Goal: Transaction & Acquisition: Purchase product/service

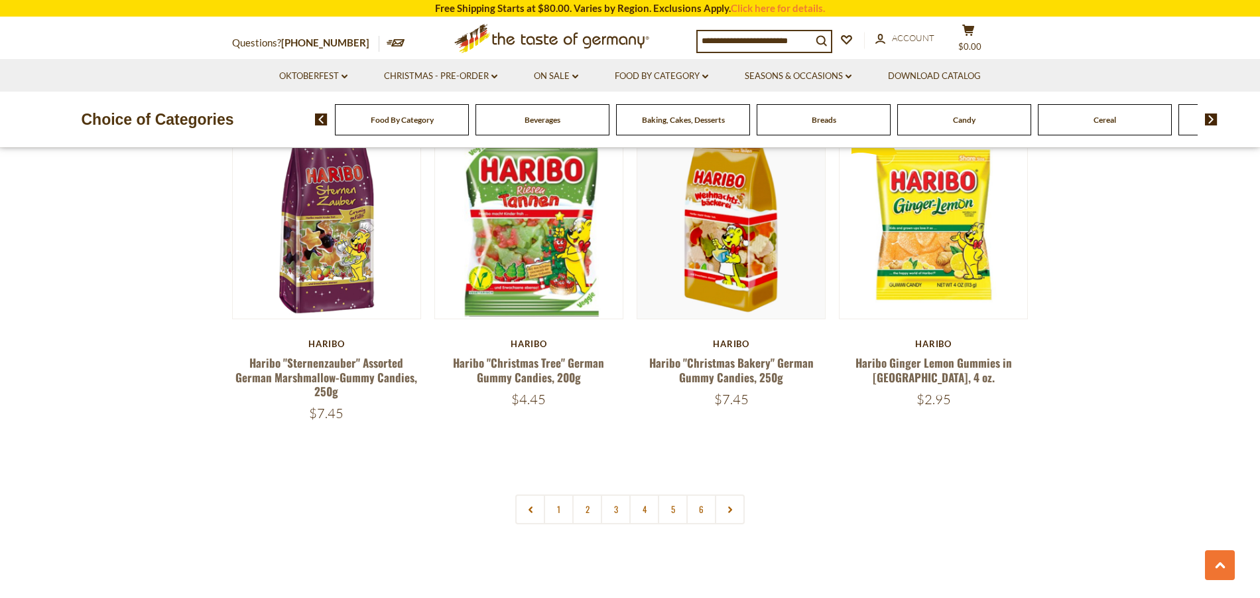
scroll to position [2852, 0]
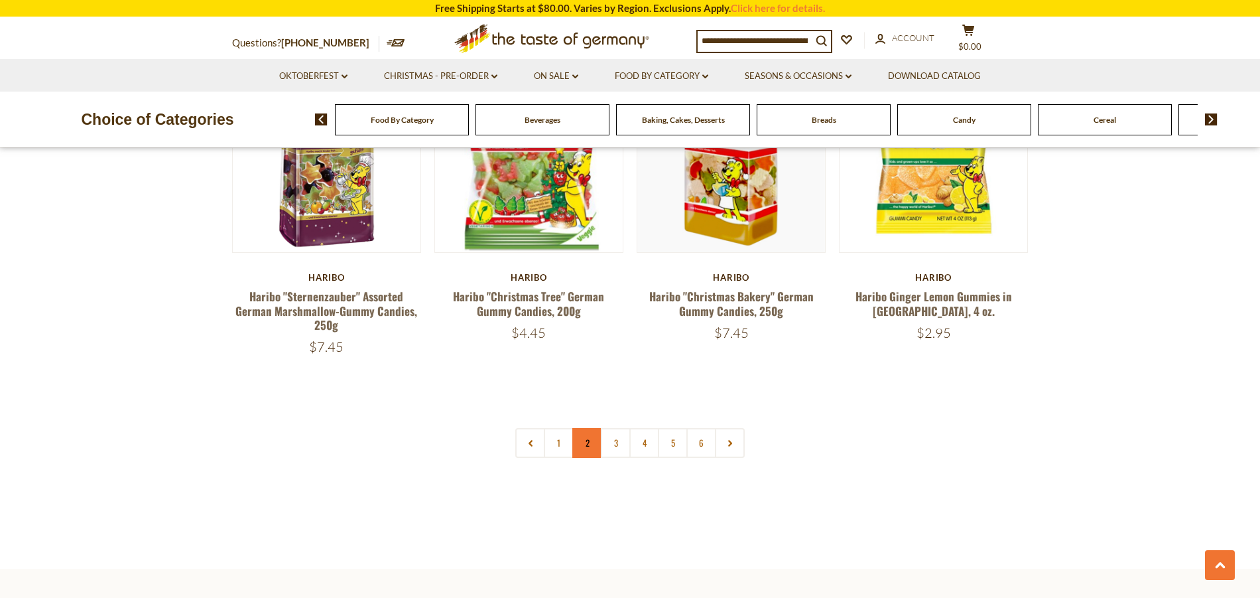
click at [588, 428] on link "2" at bounding box center [587, 443] width 30 height 30
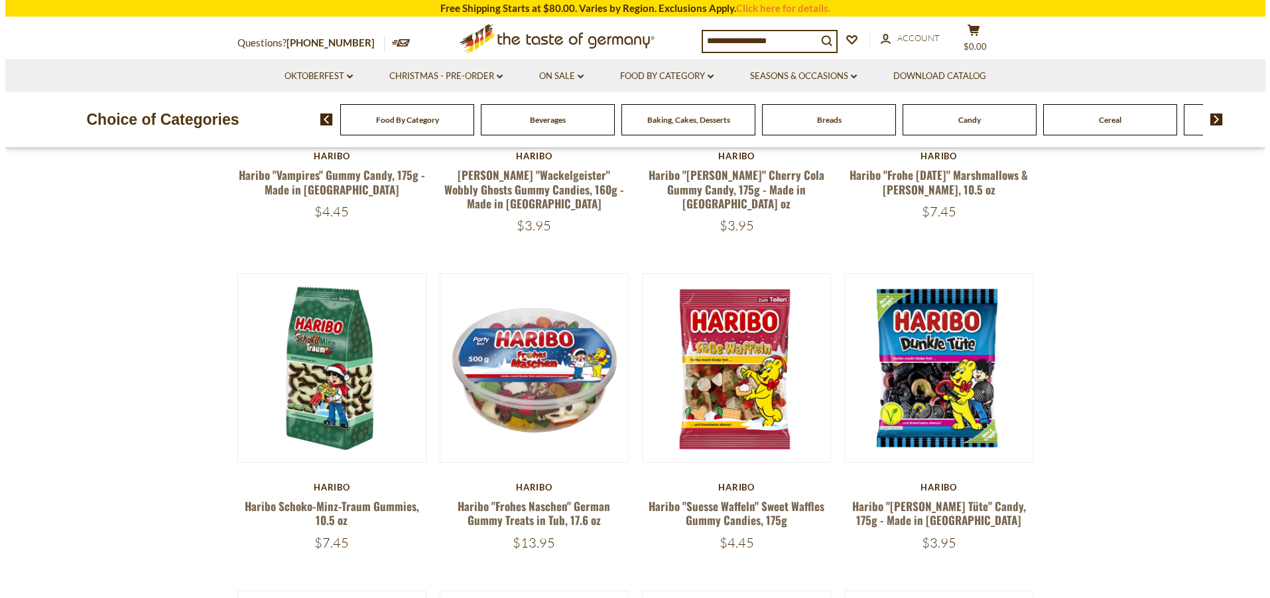
scroll to position [341, 0]
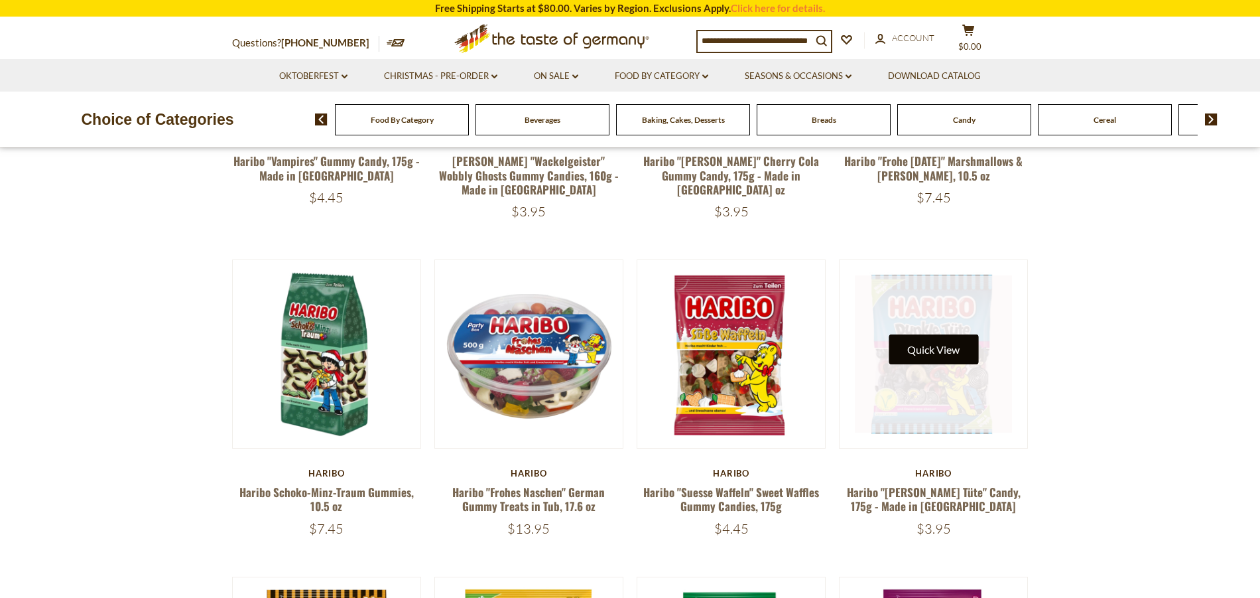
click at [950, 345] on button "Quick View" at bounding box center [934, 349] width 90 height 30
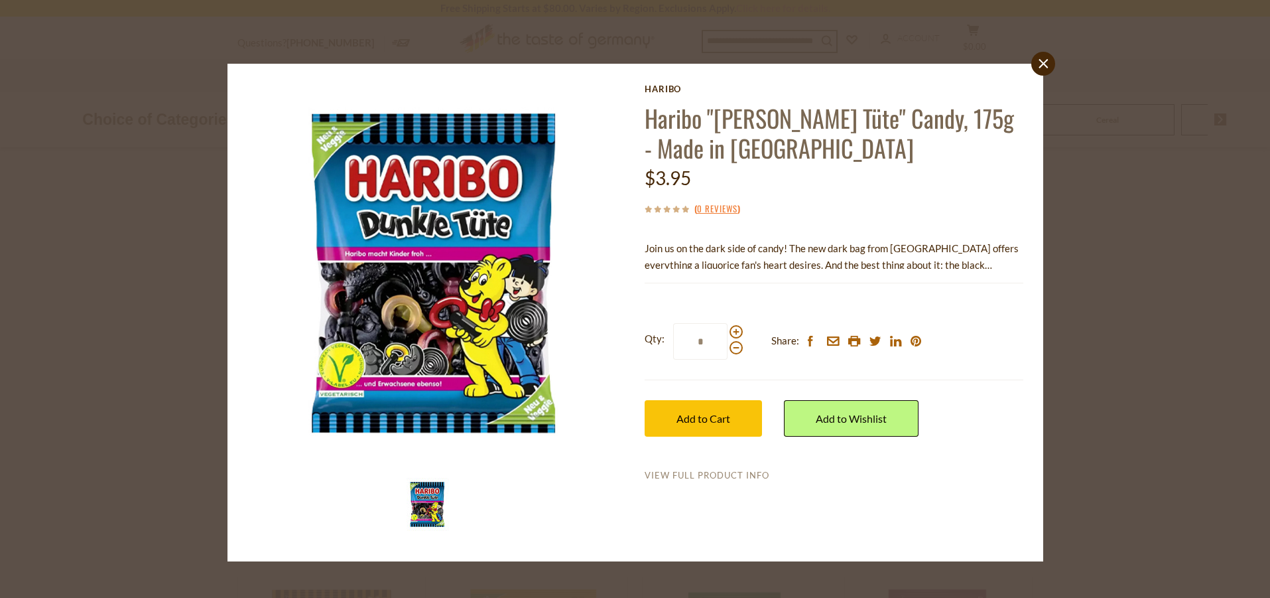
click at [678, 475] on link "View Full Product Info" at bounding box center [707, 476] width 125 height 12
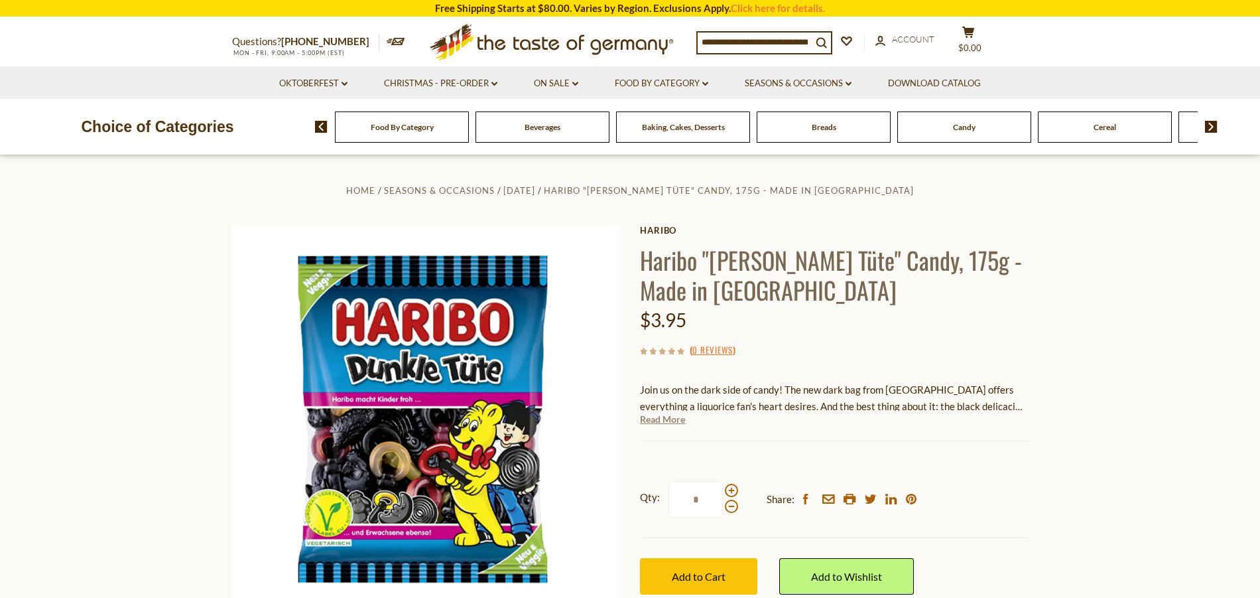
click at [663, 419] on link "Read More" at bounding box center [662, 419] width 45 height 13
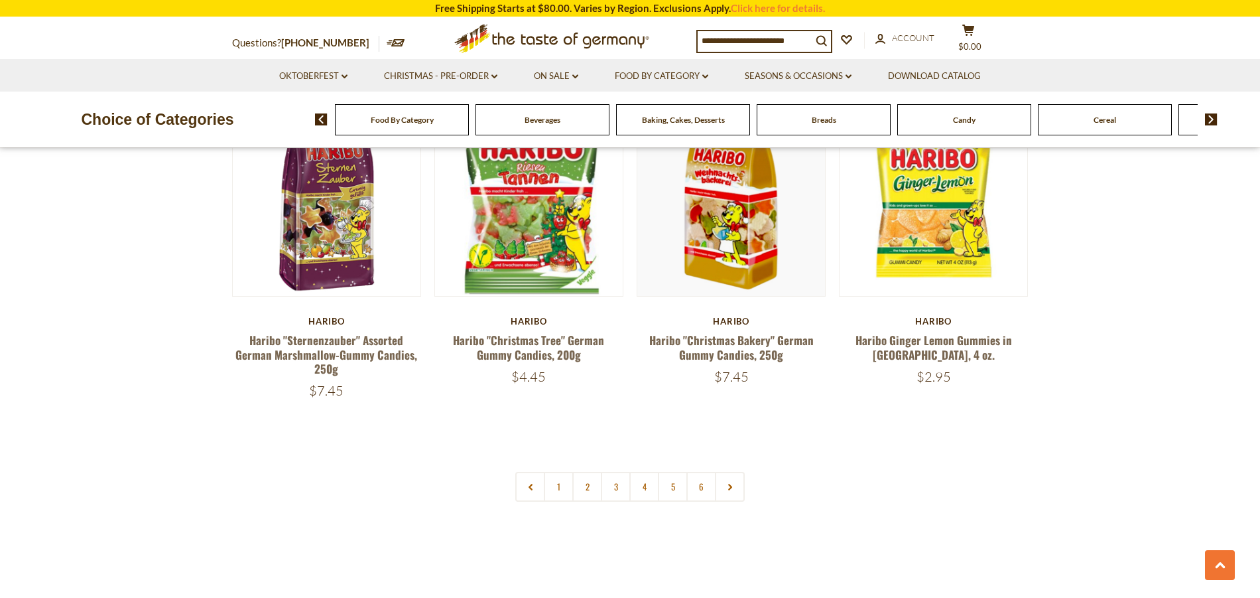
scroll to position [2927, 0]
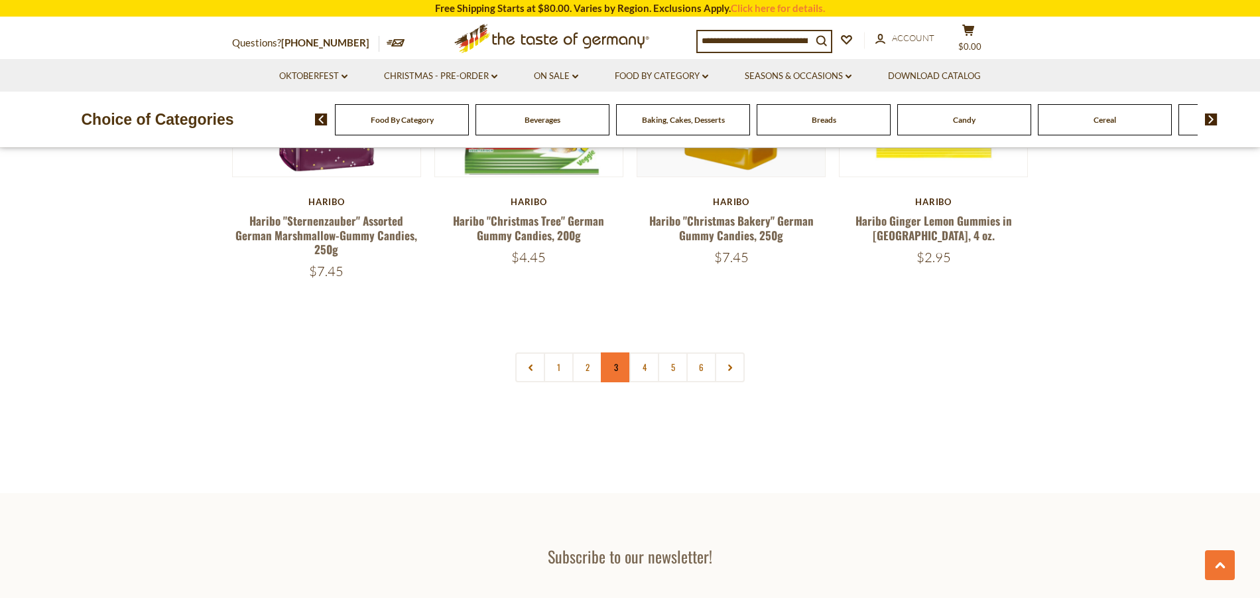
click at [613, 352] on link "3" at bounding box center [616, 367] width 30 height 30
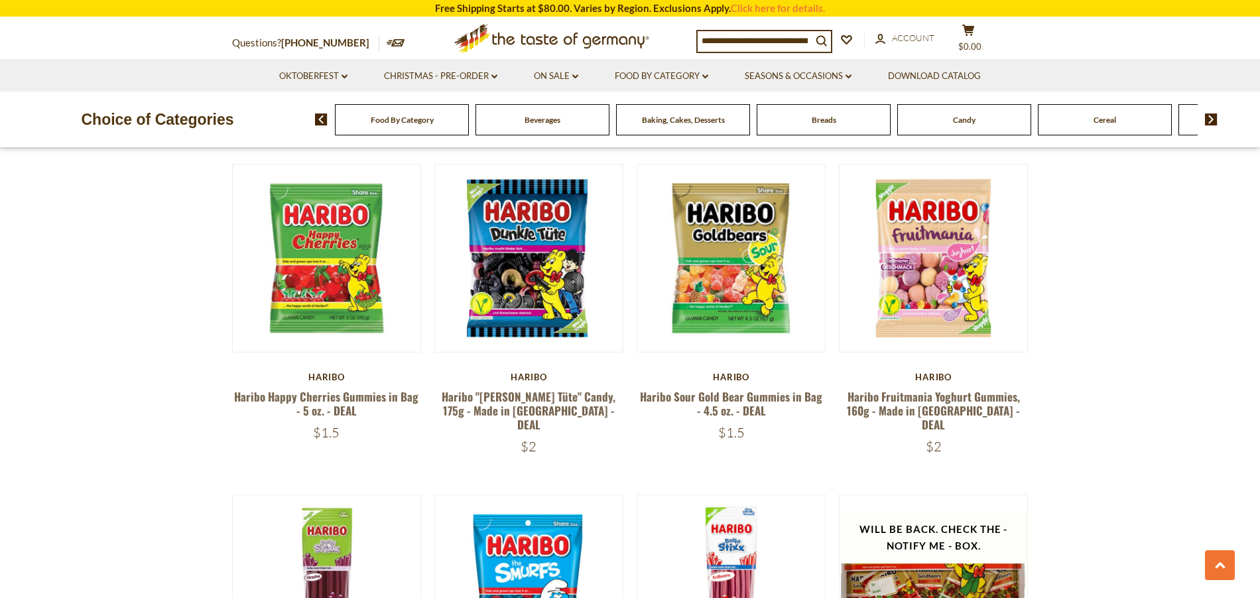
scroll to position [2131, 0]
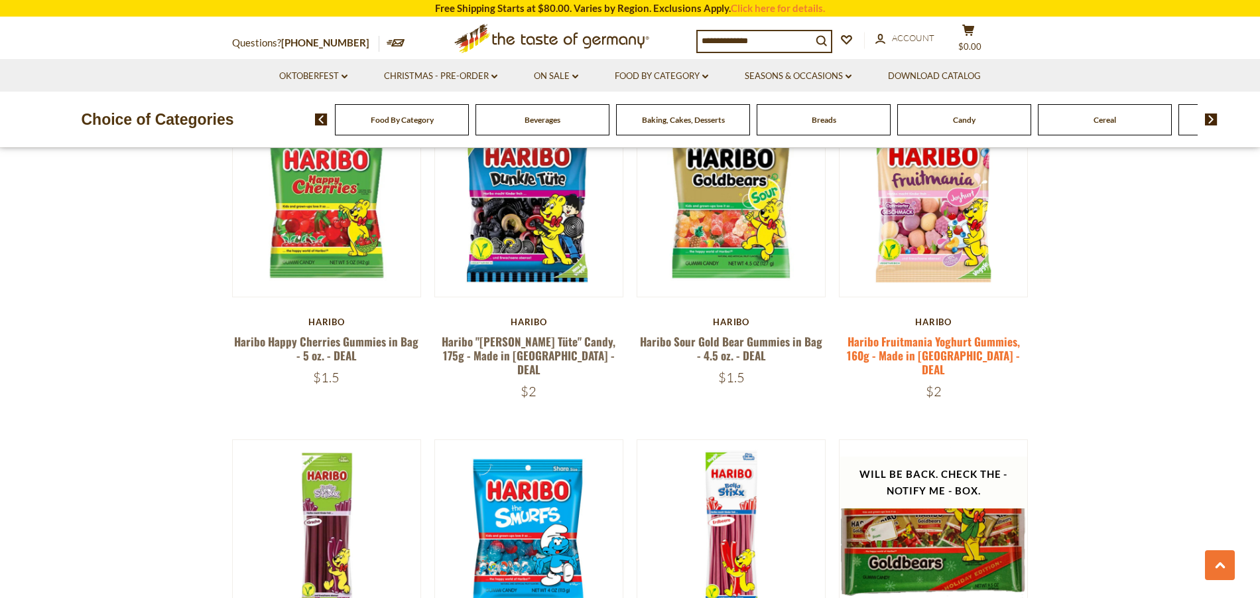
click at [906, 336] on link "Haribo Fruitmania Yoghurt Gummies, 160g - Made in [GEOGRAPHIC_DATA] - DEAL" at bounding box center [933, 355] width 173 height 45
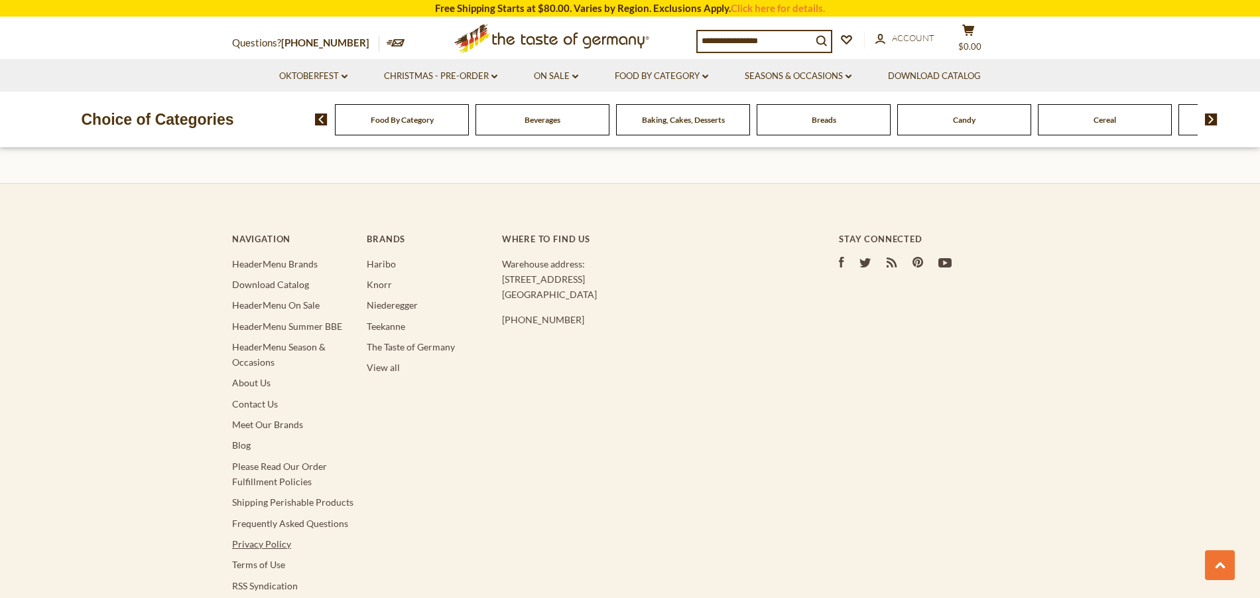
scroll to position [3366, 0]
